Goal: Task Accomplishment & Management: Use online tool/utility

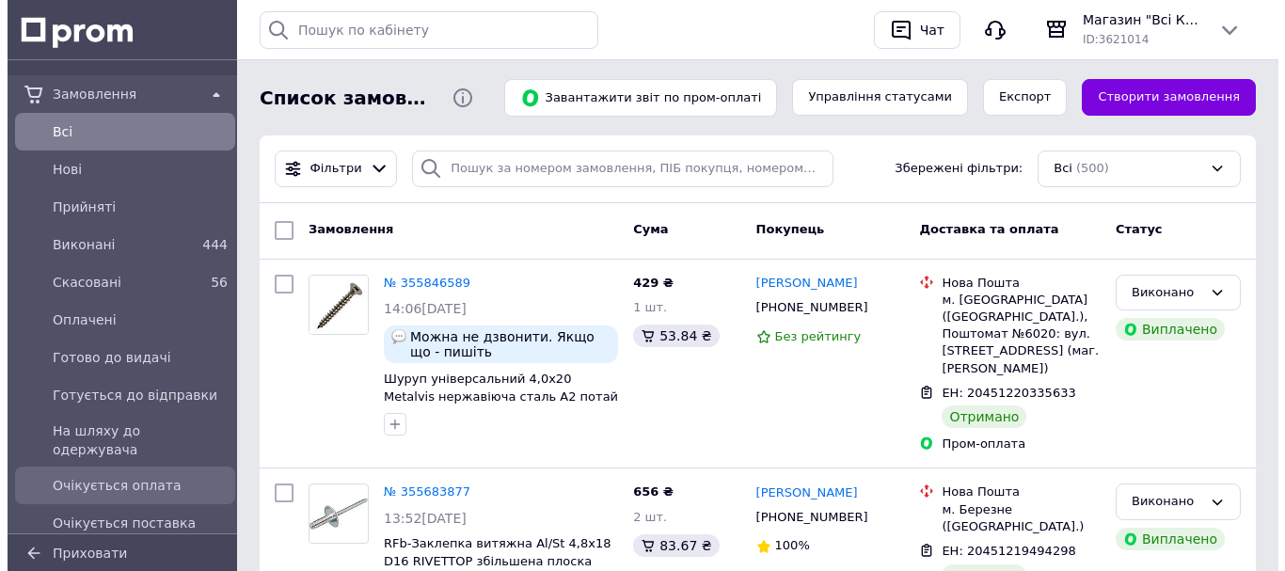
scroll to position [282, 0]
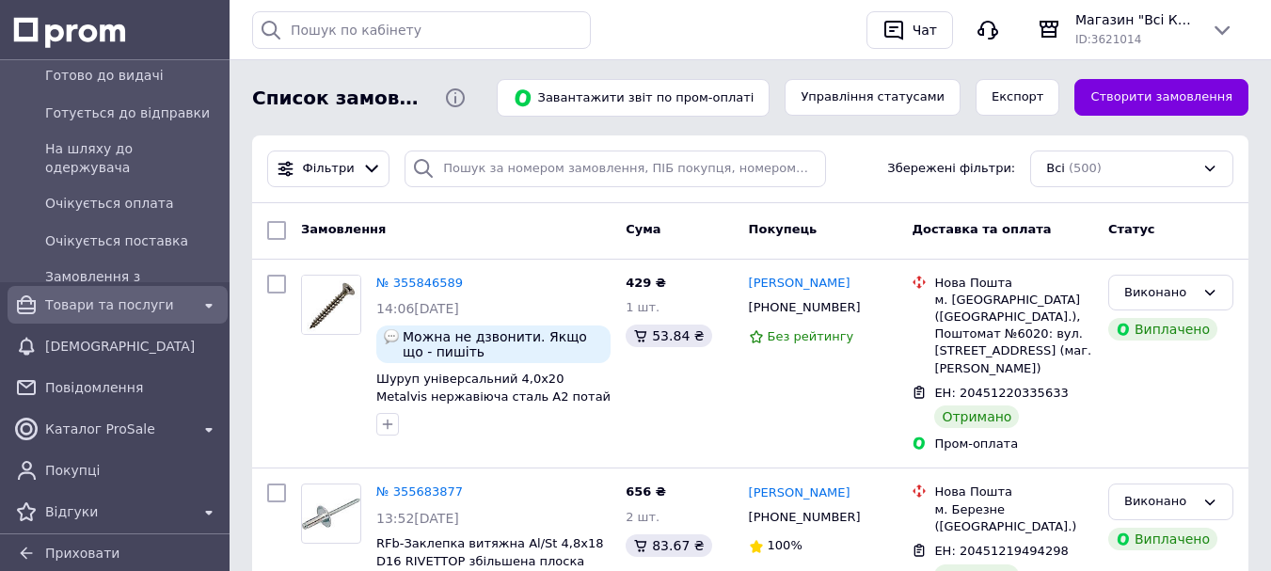
click at [132, 310] on span "Товари та послуги" at bounding box center [117, 304] width 145 height 19
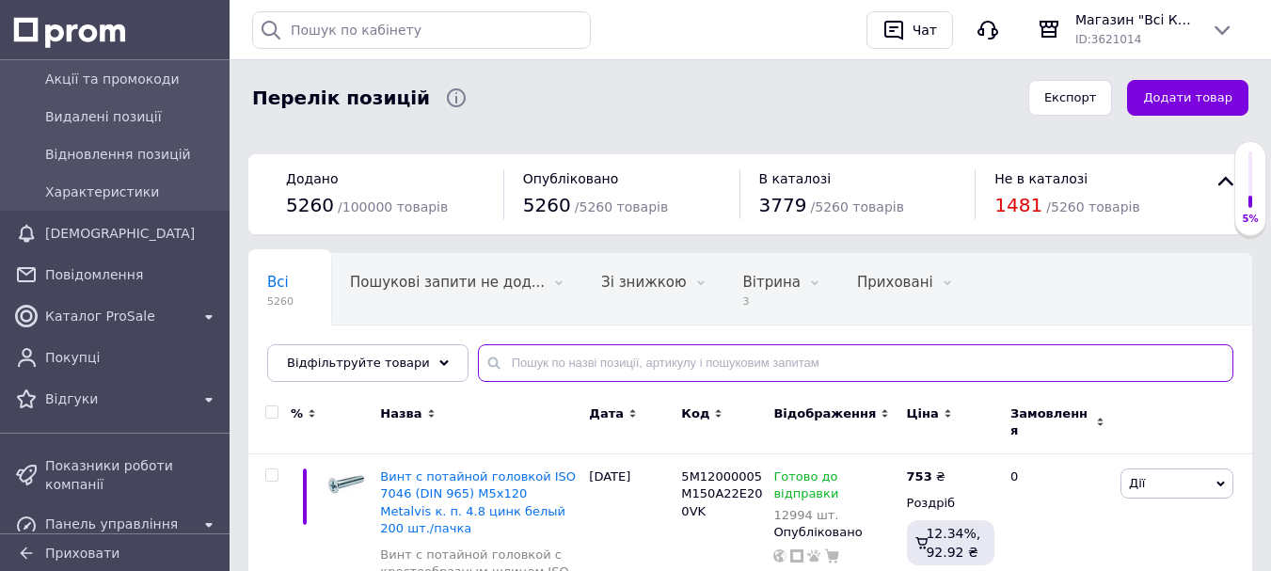
click at [562, 369] on input "text" at bounding box center [855, 363] width 755 height 38
click at [381, 368] on span "Відфільтруйте товари" at bounding box center [358, 363] width 143 height 14
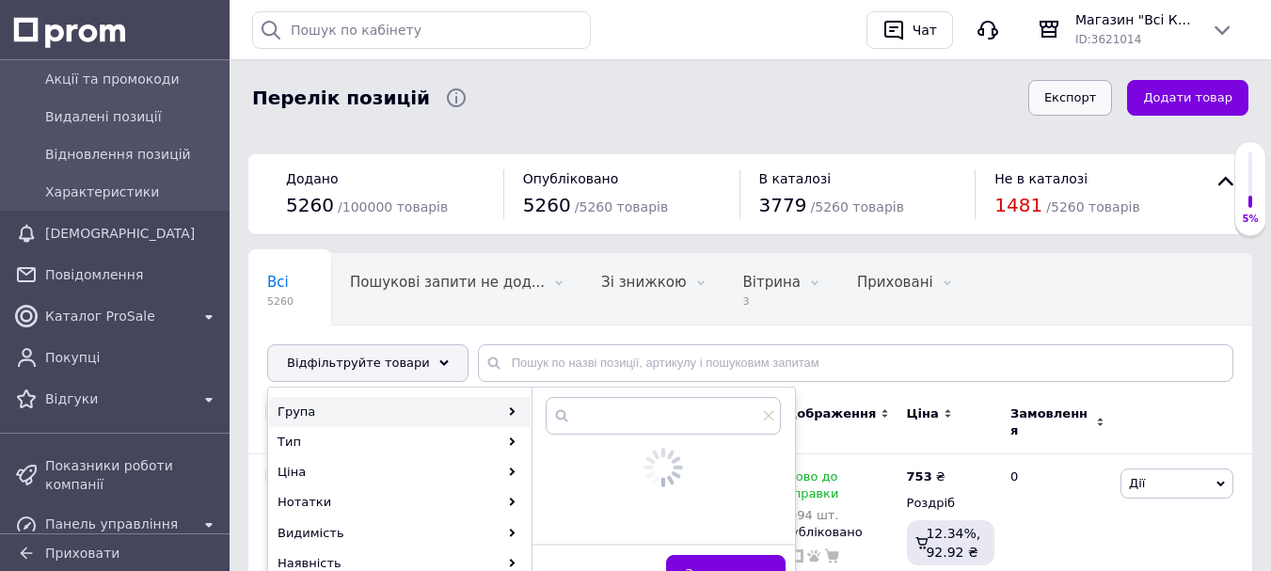
click at [1097, 104] on button "Експорт" at bounding box center [1070, 98] width 85 height 37
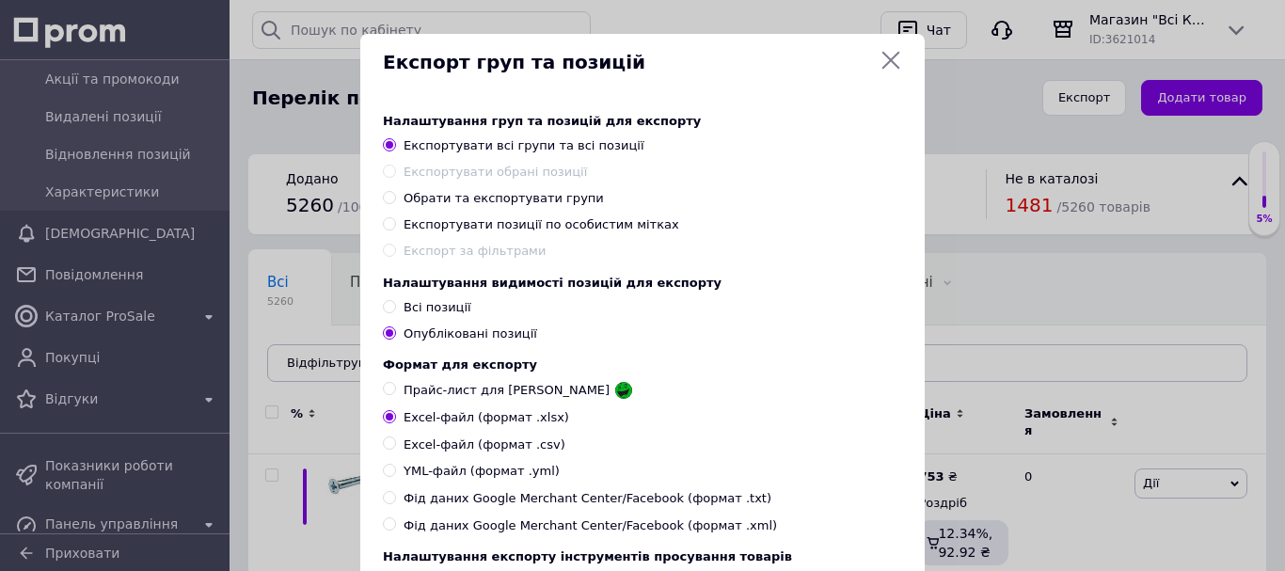
click at [428, 229] on span "Експортувати позиції по особистим мітках" at bounding box center [542, 224] width 276 height 14
click at [395, 229] on input "Експортувати позиції по особистим мітках" at bounding box center [389, 223] width 12 height 12
radio input "true"
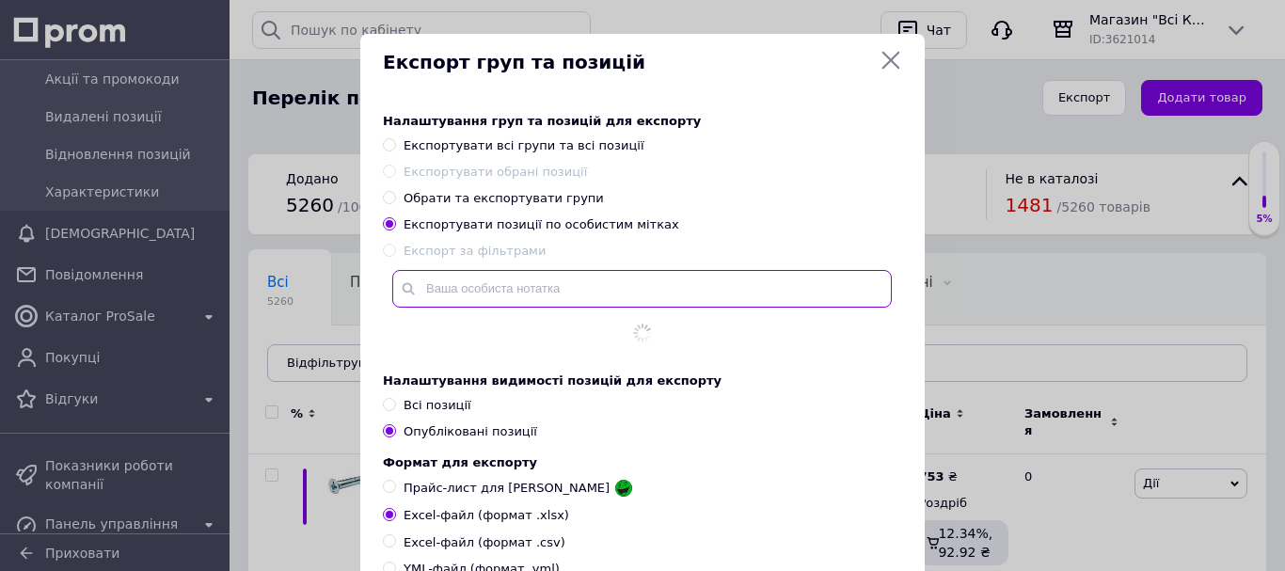
click at [439, 285] on input "text" at bounding box center [642, 289] width 500 height 38
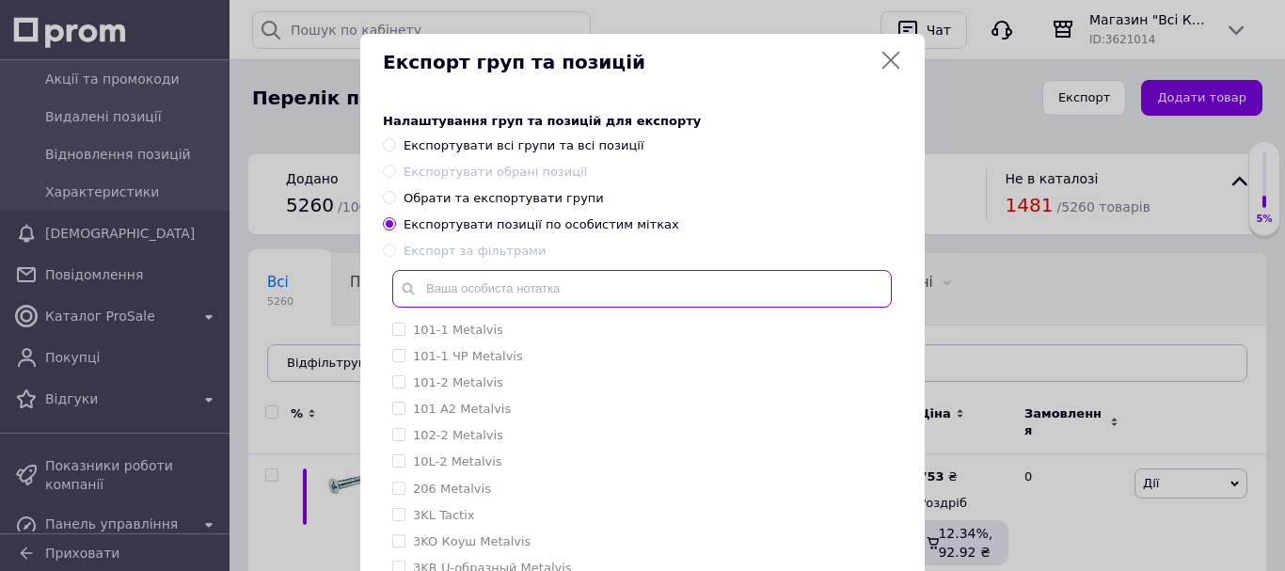
type input "В"
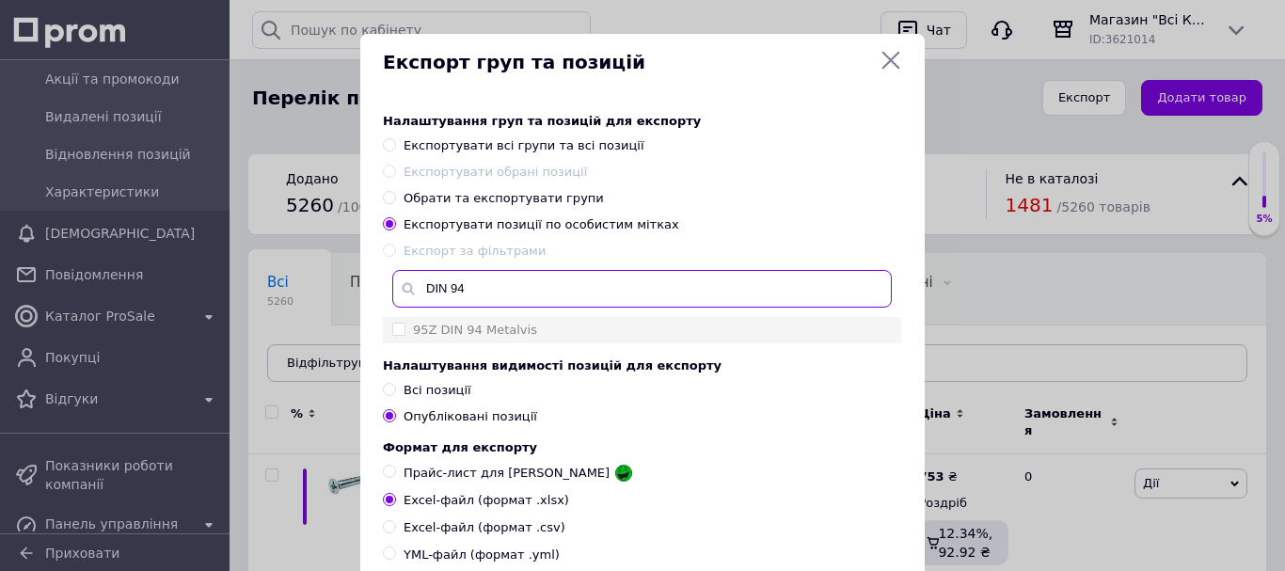
type input "DIN 94"
click at [418, 331] on label "95Z DIN 94 Metalvis" at bounding box center [475, 330] width 124 height 14
checkbox input "true"
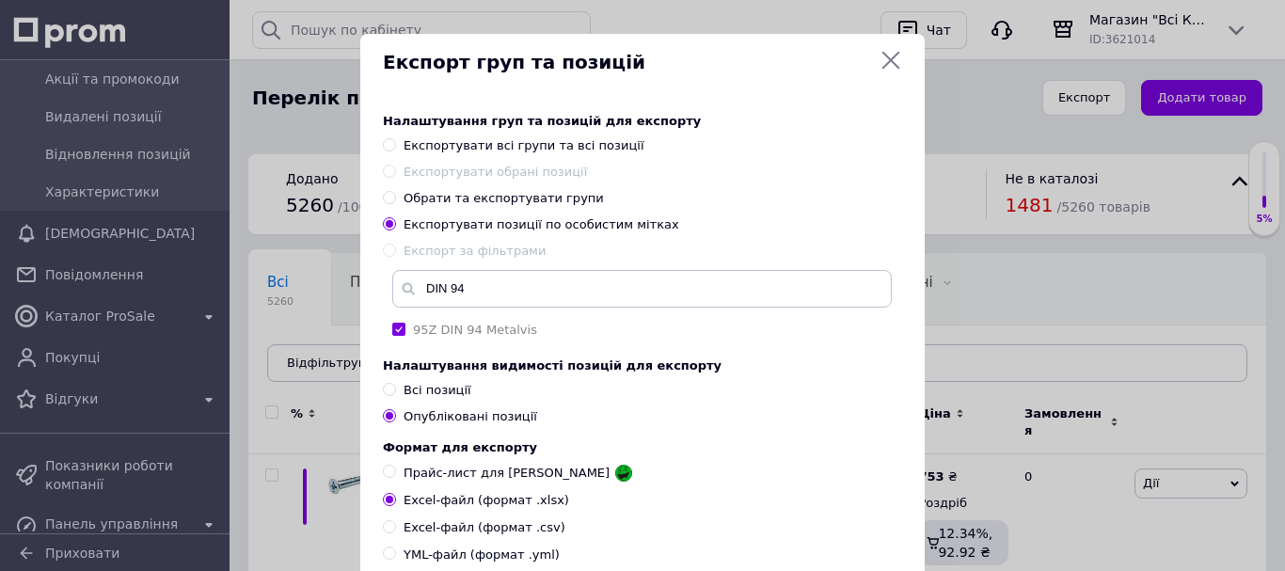
click at [389, 392] on input "Всі позиції" at bounding box center [389, 389] width 12 height 12
radio input "true"
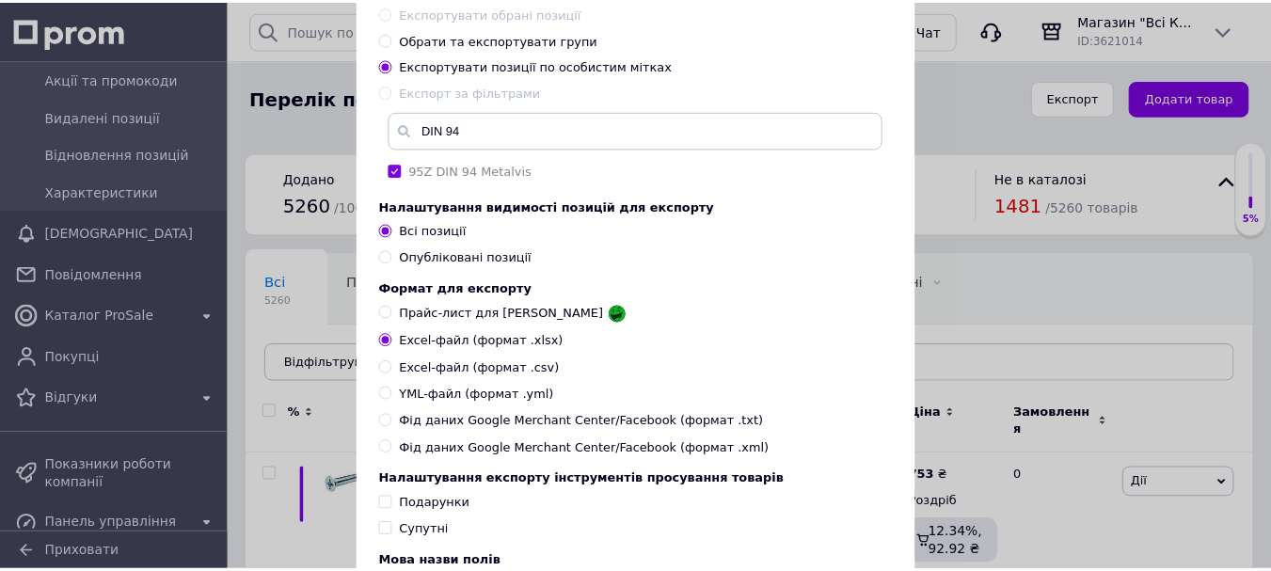
scroll to position [361, 0]
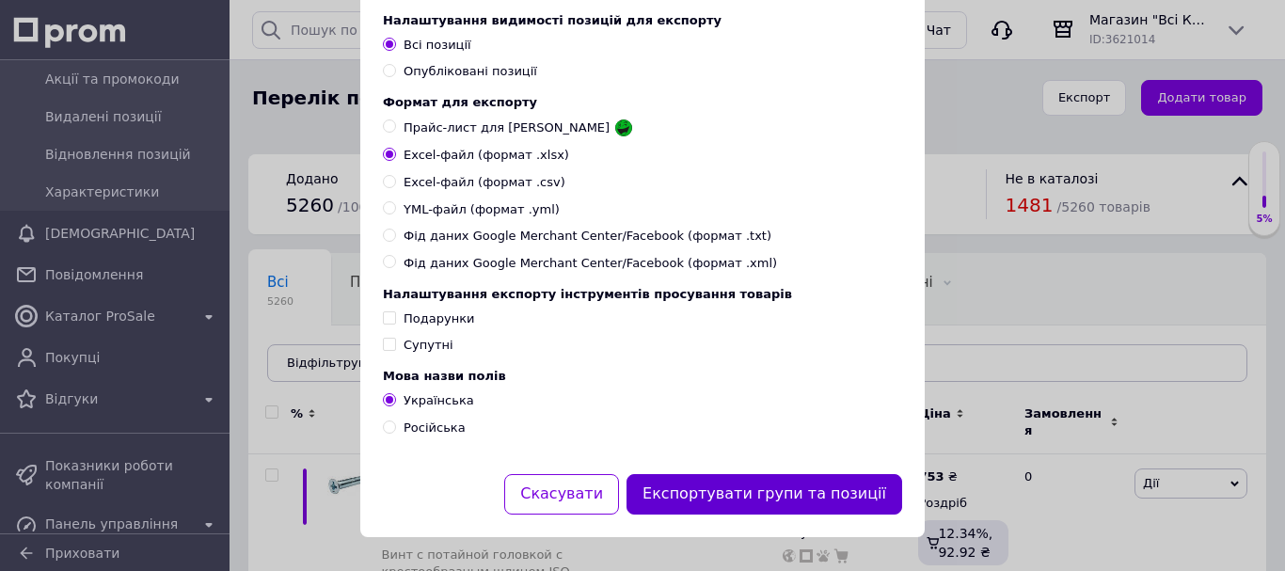
click at [752, 492] on button "Експортувати групи та позиції" at bounding box center [765, 494] width 276 height 40
